Goal: Transaction & Acquisition: Subscribe to service/newsletter

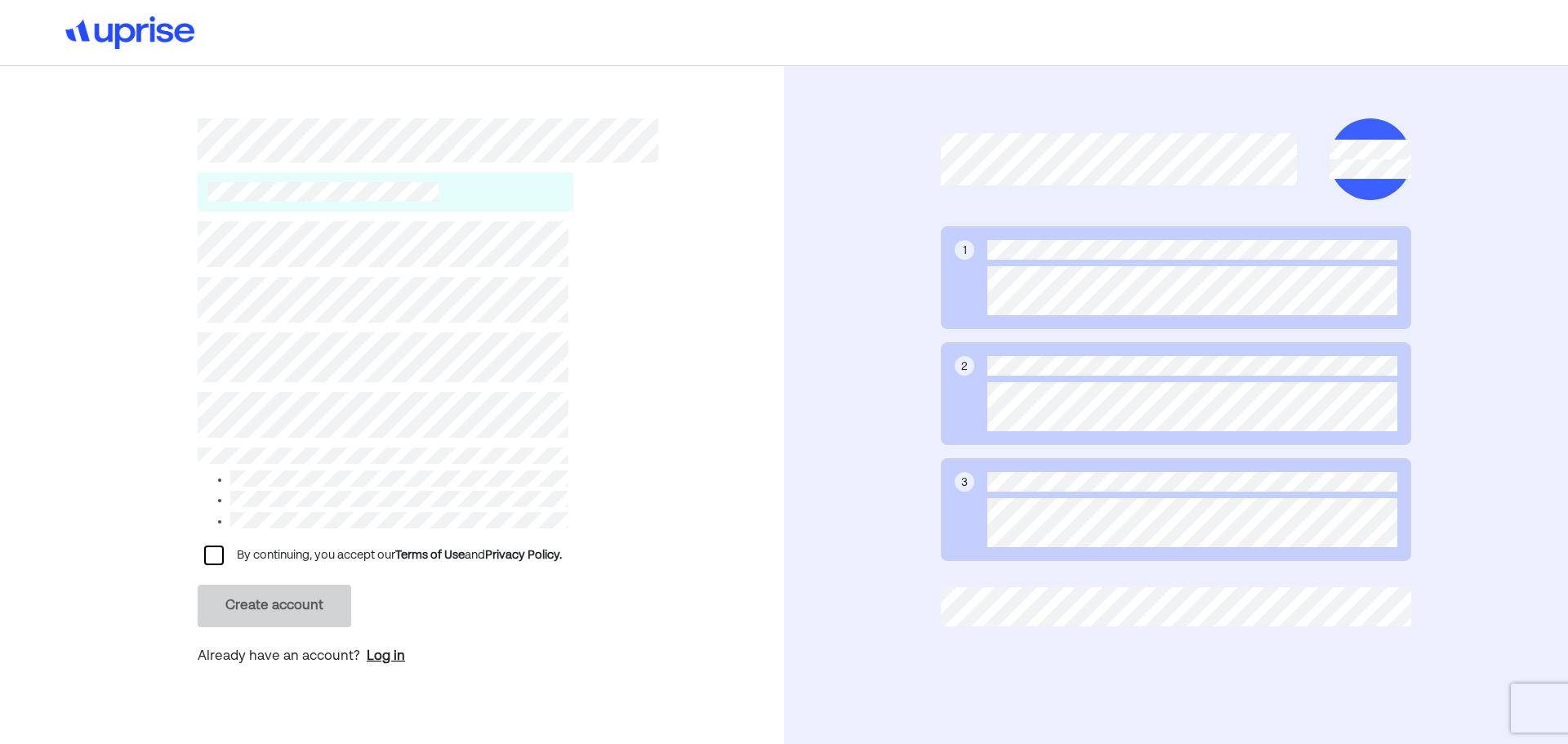
click at [384, 650] on div "Log in" at bounding box center [385, 657] width 39 height 20
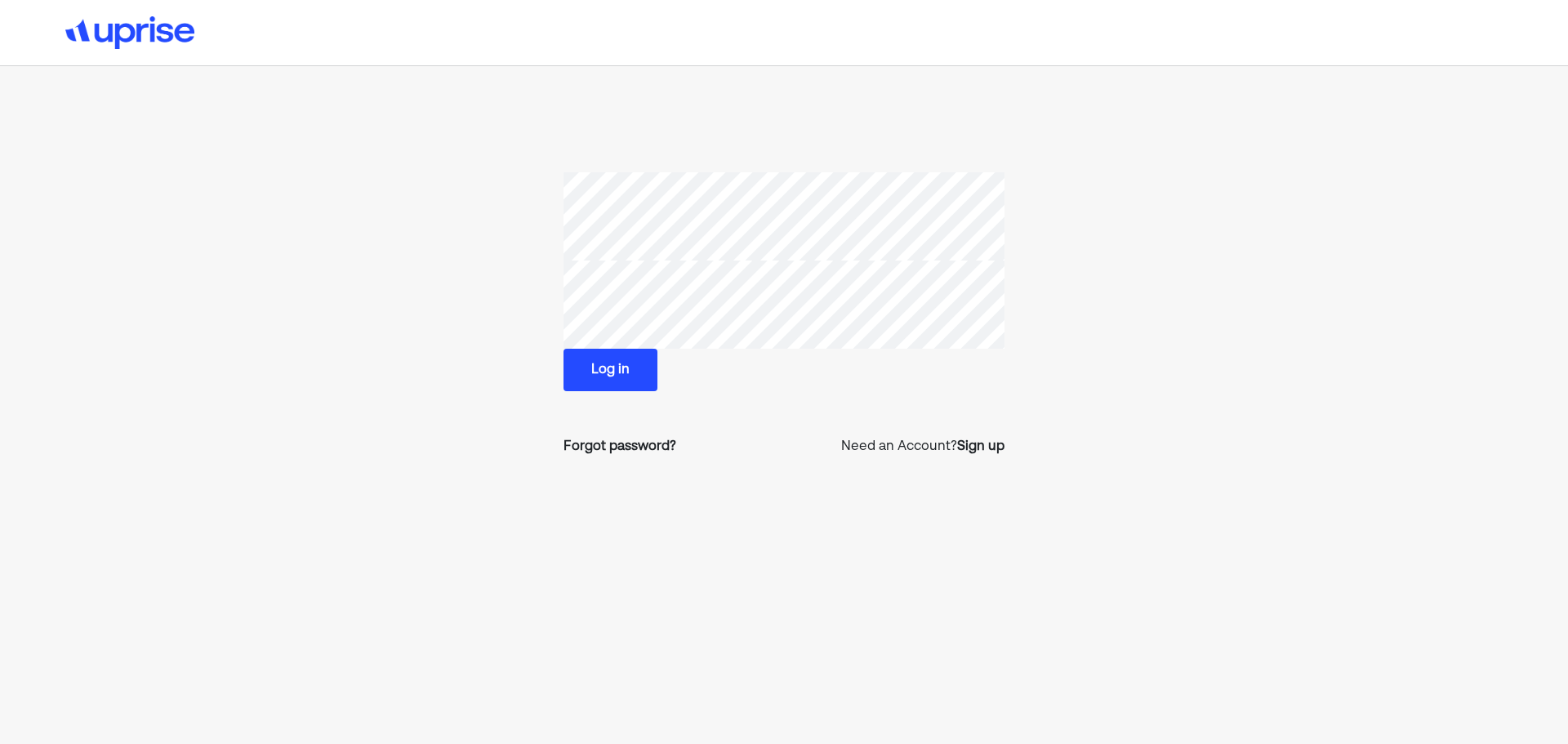
click at [598, 375] on button "Log in" at bounding box center [610, 370] width 94 height 42
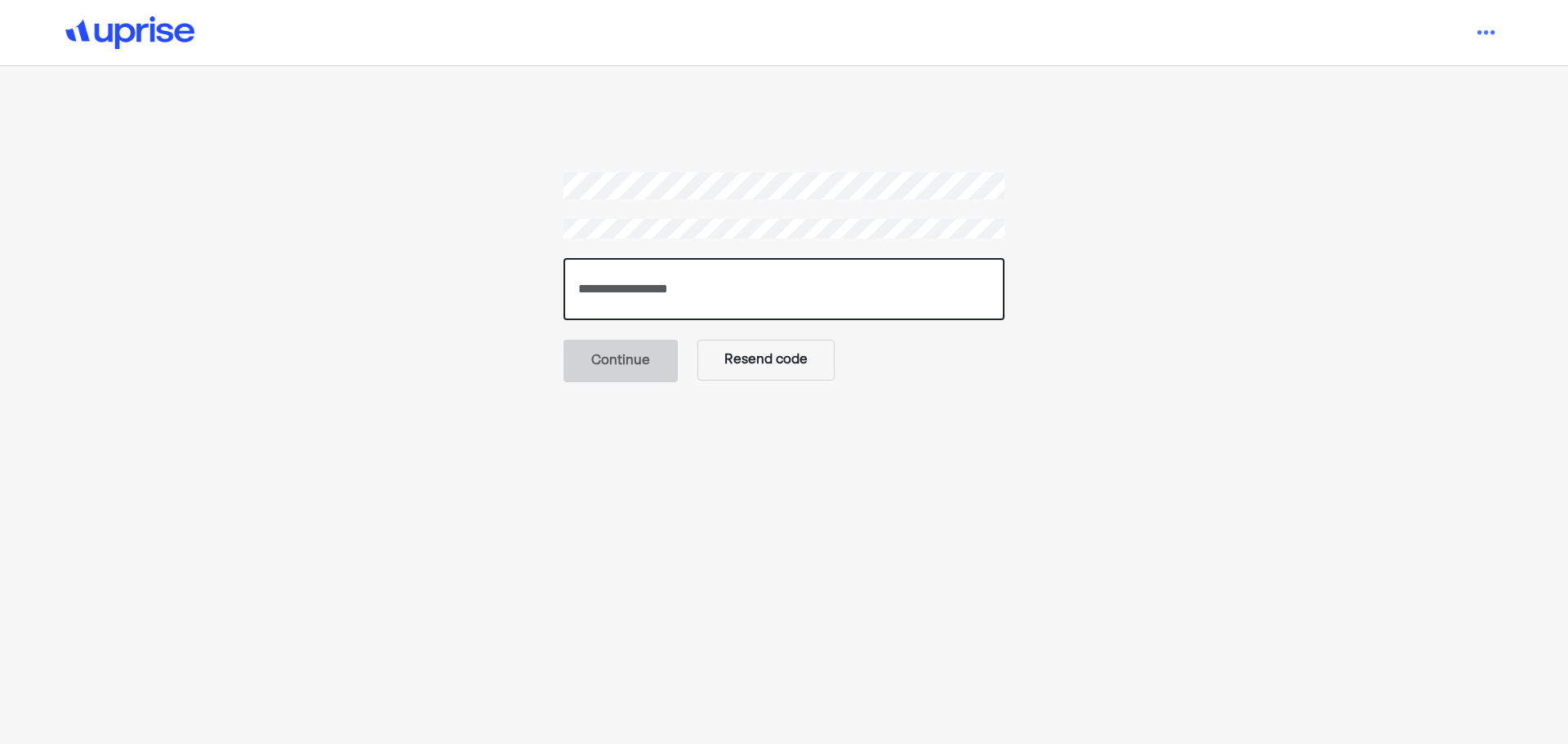
click at [682, 288] on input "number" at bounding box center [784, 289] width 441 height 62
click at [645, 297] on input "number" at bounding box center [784, 289] width 441 height 62
click at [756, 365] on button "Resend code" at bounding box center [766, 358] width 137 height 40
click at [646, 294] on input "number" at bounding box center [784, 289] width 441 height 62
click at [632, 287] on input "number" at bounding box center [784, 289] width 441 height 62
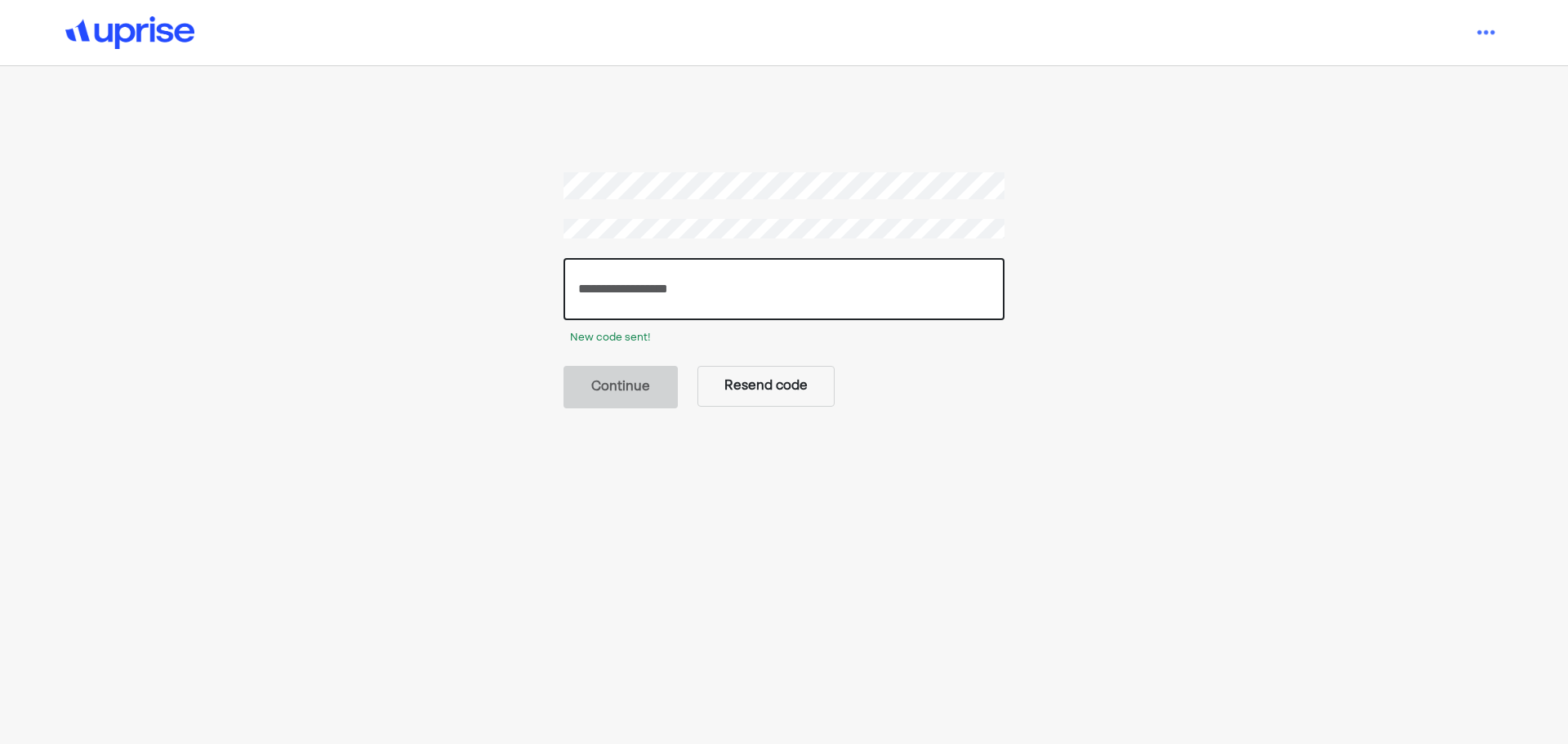
paste input "******"
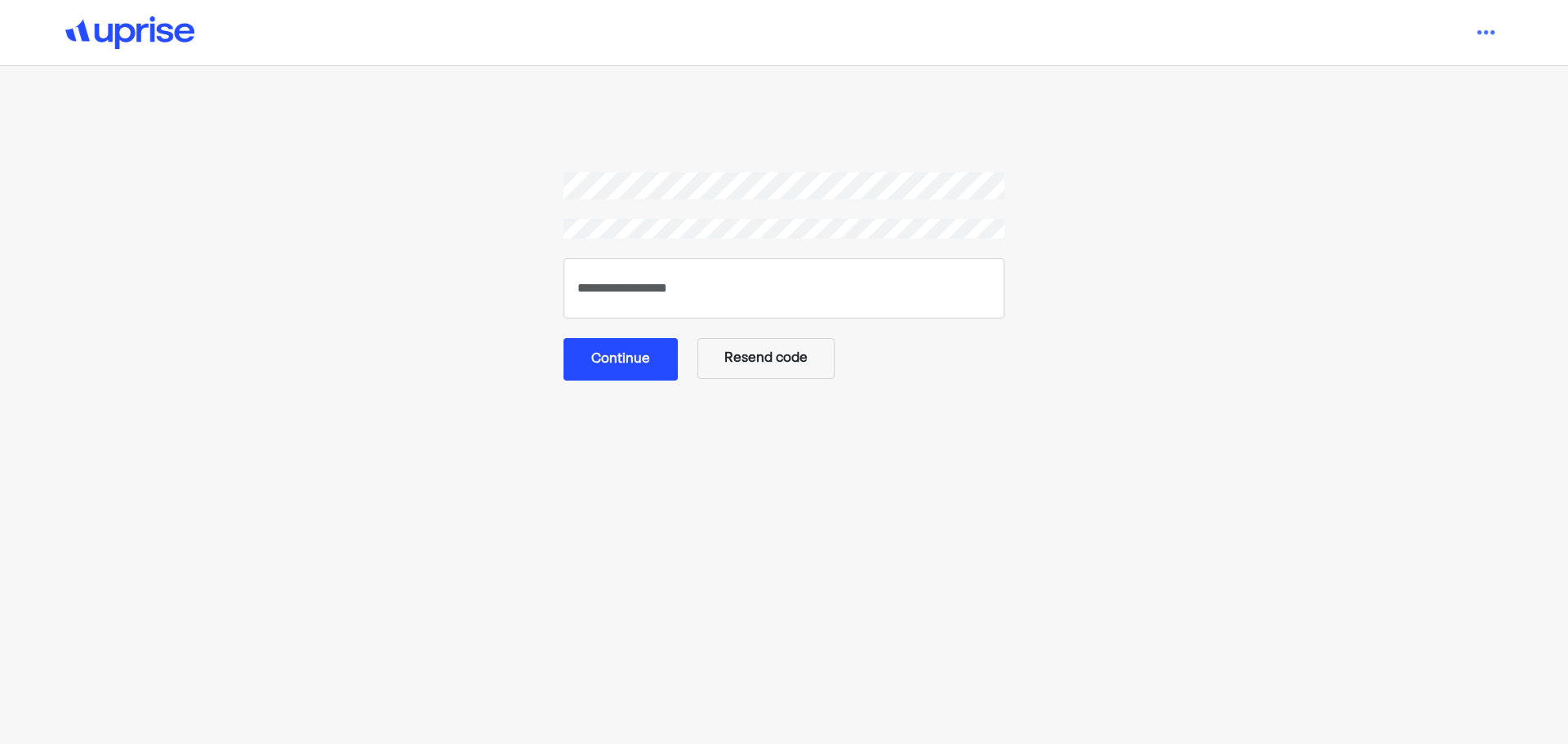
click at [632, 359] on button "Continue" at bounding box center [620, 359] width 114 height 42
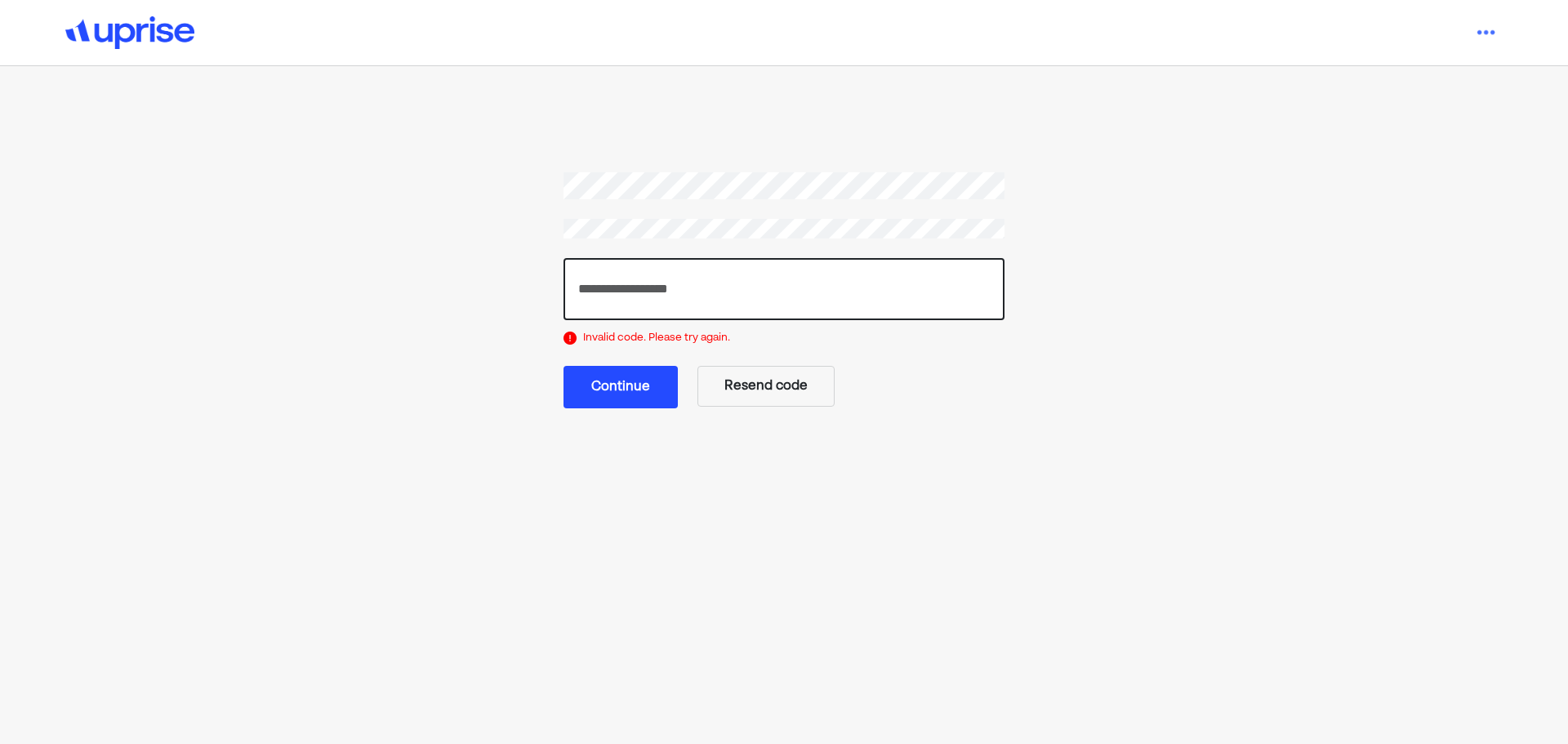
drag, startPoint x: 631, startPoint y: 294, endPoint x: 551, endPoint y: 292, distance: 80.0
click at [551, 292] on section "****** Invalid code. Please try again. Continue Resend code" at bounding box center [784, 290] width 1059 height 237
paste input "number"
type input "******"
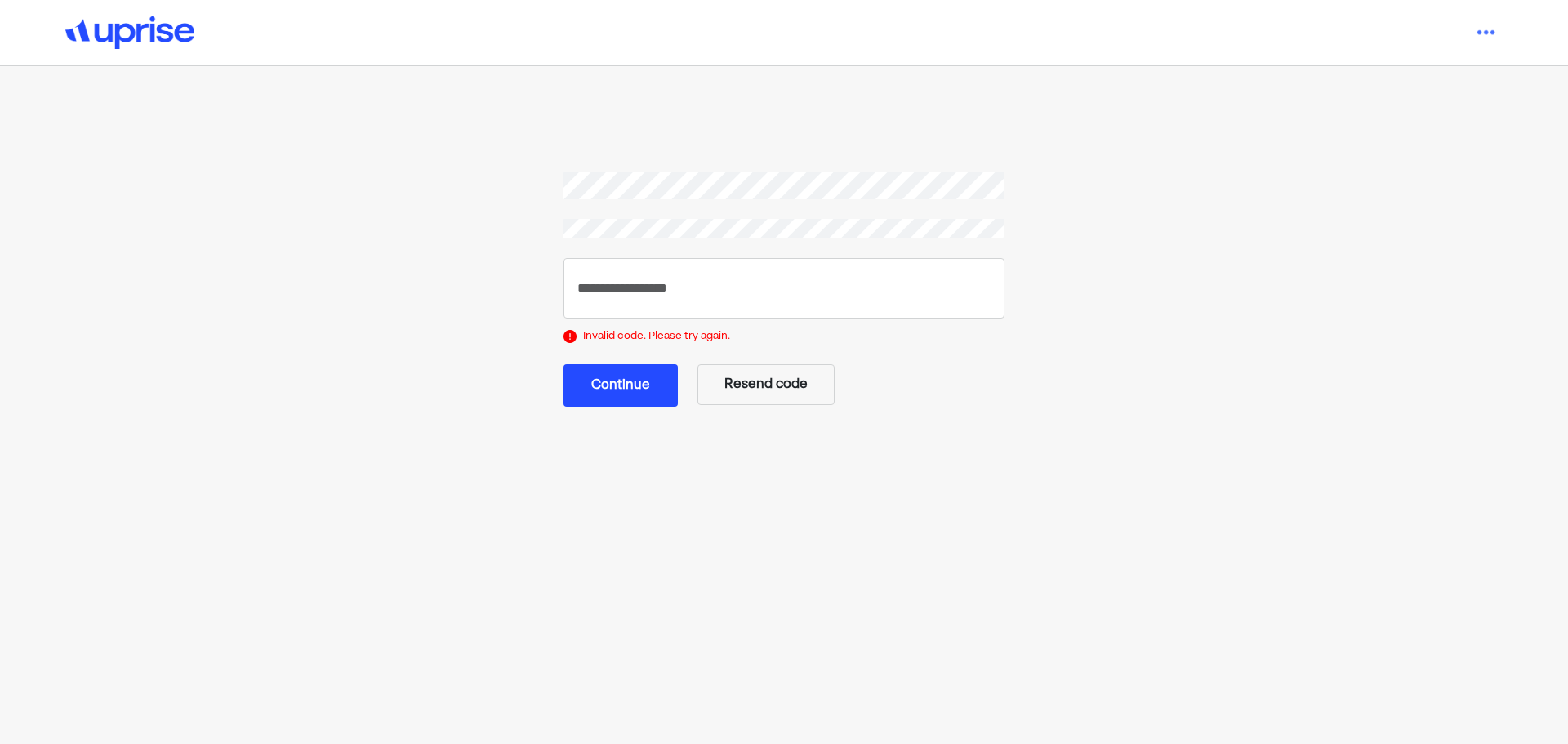
click at [623, 384] on button "Continue" at bounding box center [620, 385] width 114 height 42
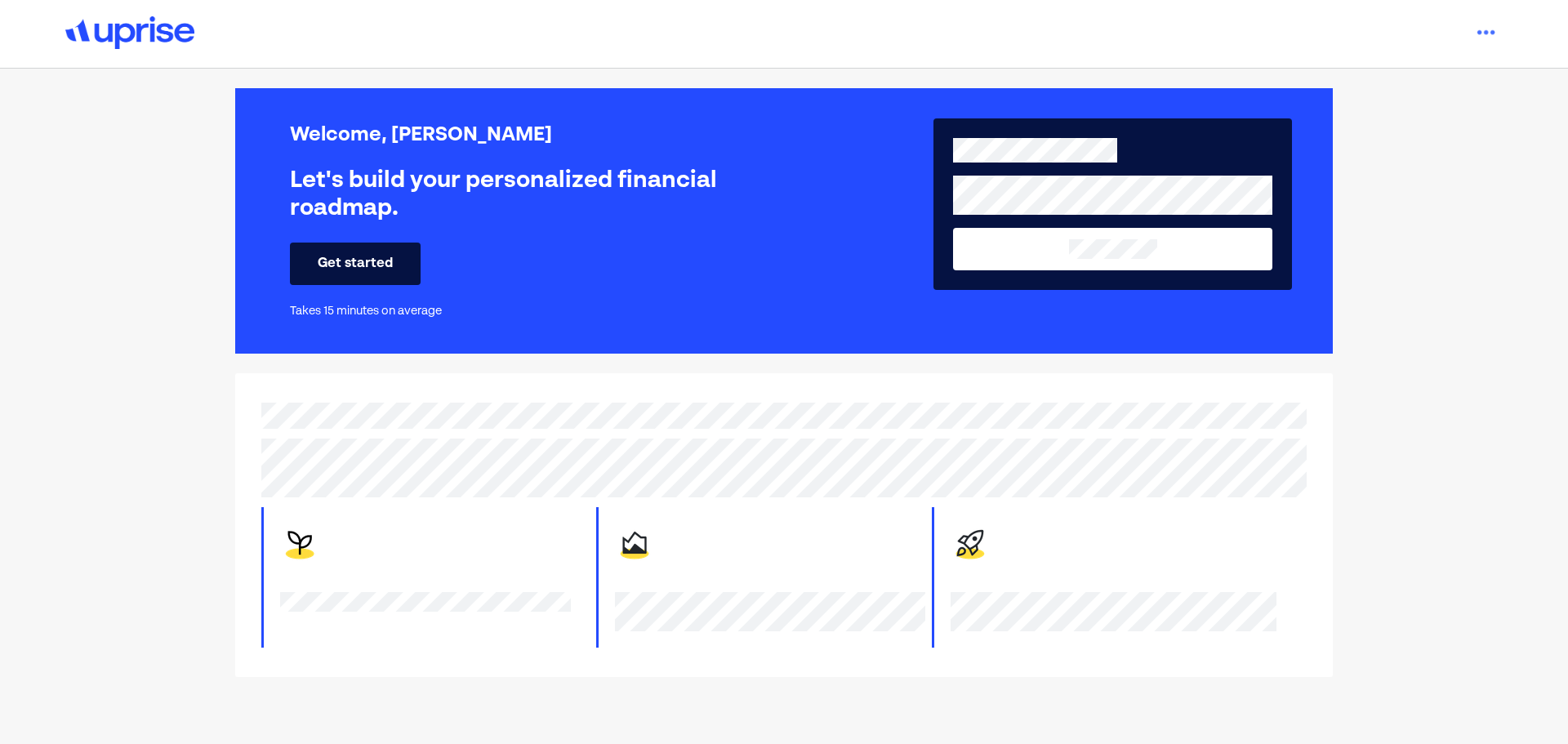
click at [347, 253] on button "Get started" at bounding box center [355, 264] width 131 height 42
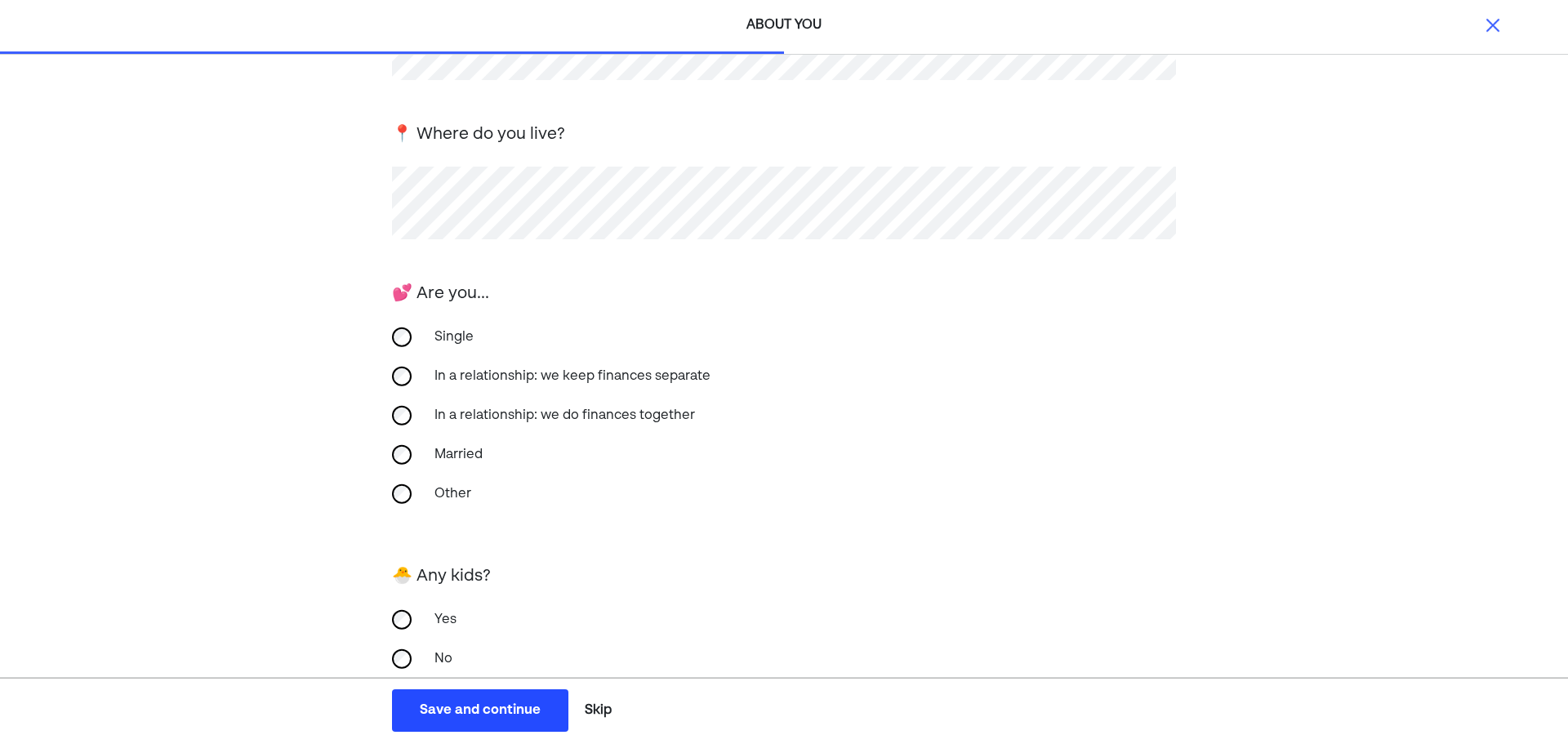
scroll to position [242, 0]
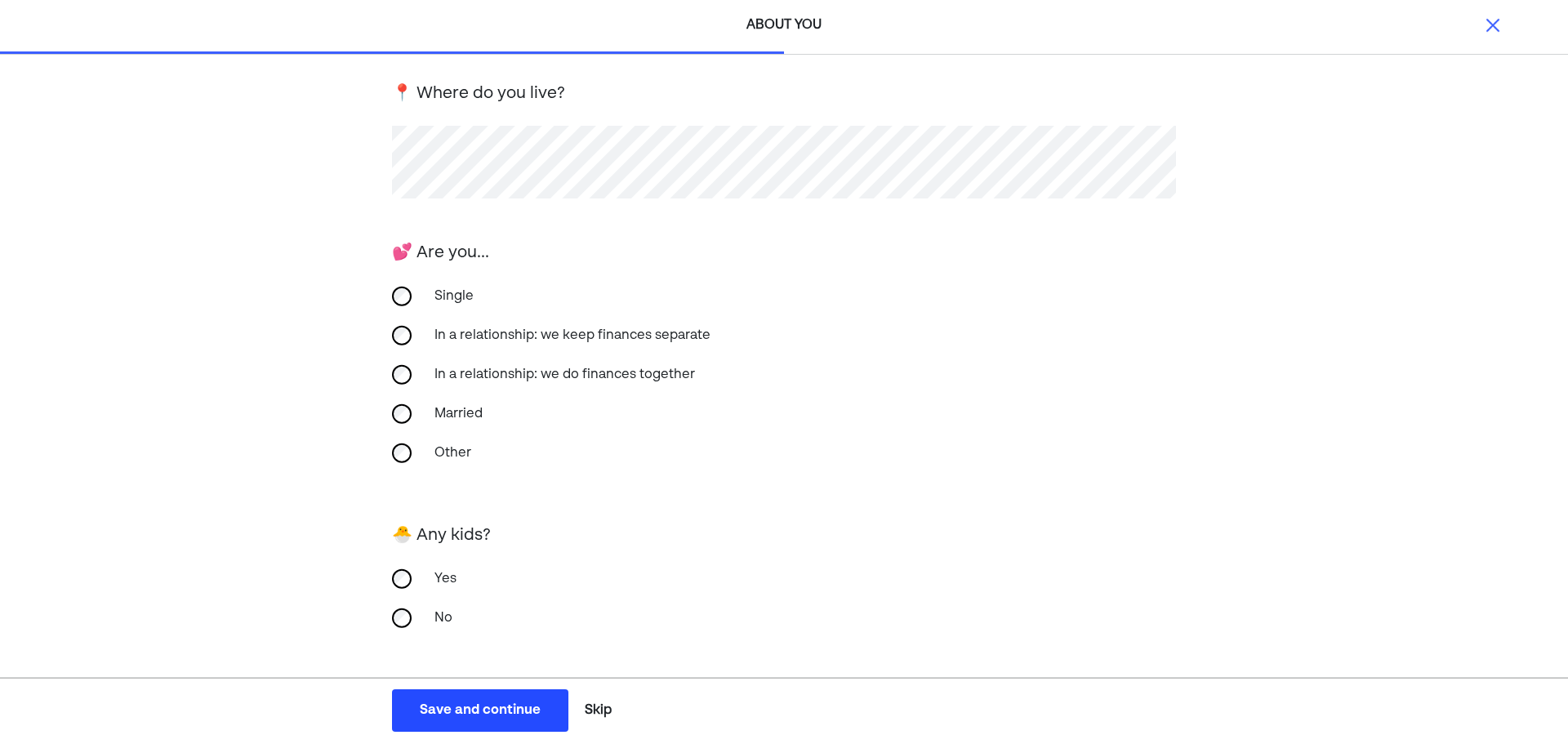
click at [509, 712] on div "Save and continue" at bounding box center [480, 711] width 121 height 20
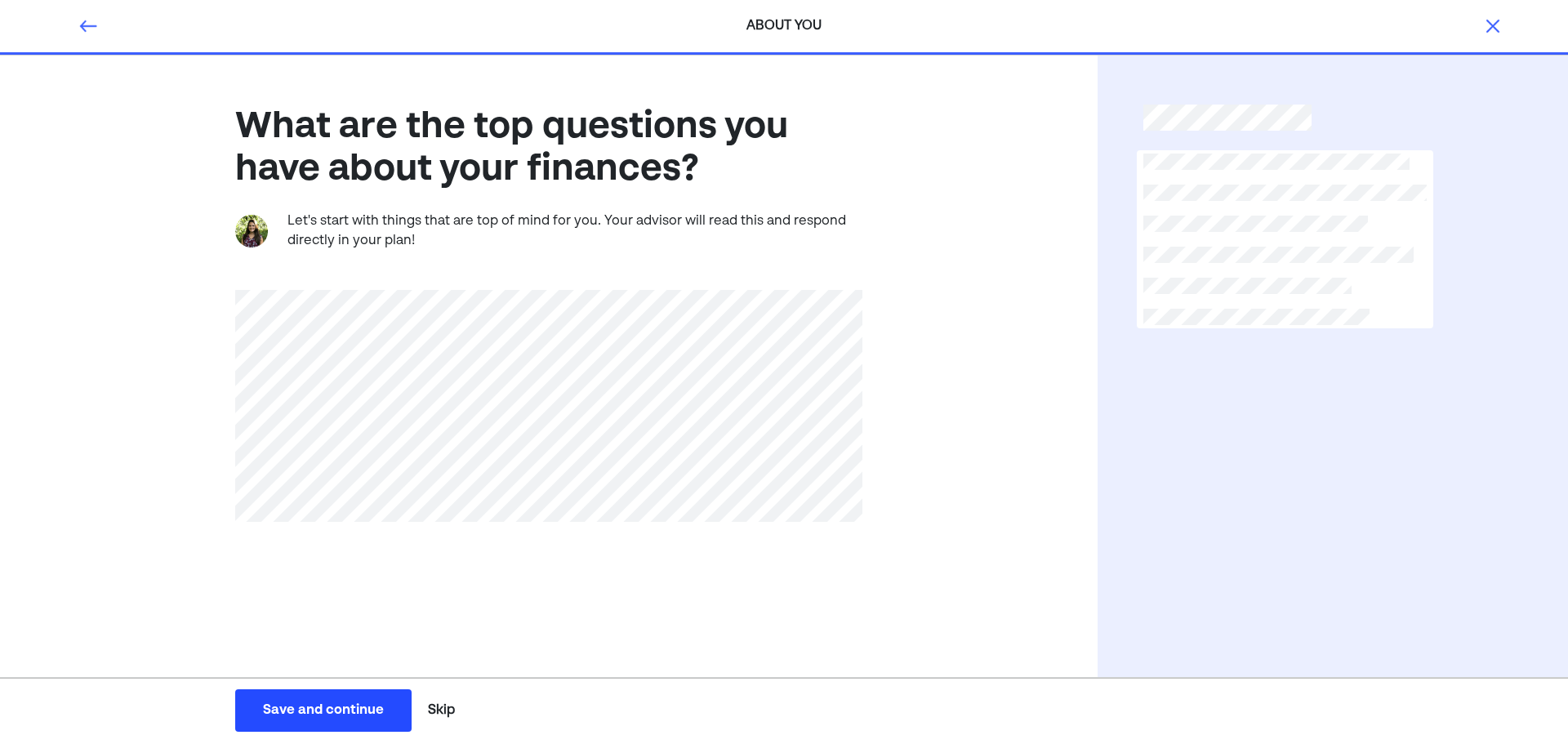
click at [334, 718] on div "Save and continue" at bounding box center [323, 711] width 121 height 20
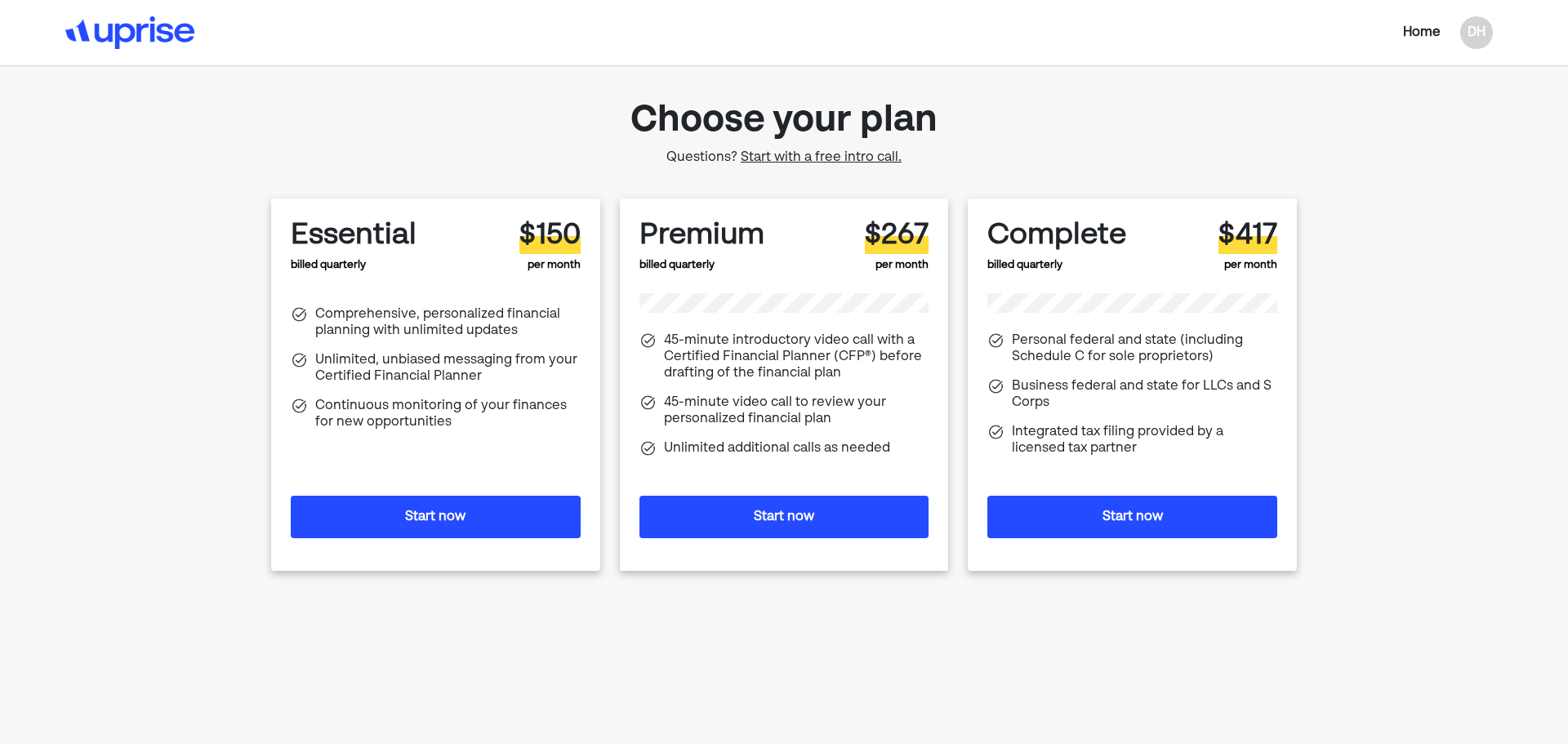
click at [1152, 521] on button "Start now" at bounding box center [1132, 516] width 290 height 42
click at [1482, 40] on div "DH" at bounding box center [1477, 32] width 32 height 32
click at [1238, 119] on div "Choose your plan Questions? Start with a free intro call. Essential billed quar…" at bounding box center [784, 372] width 1059 height 560
